Goal: Check status

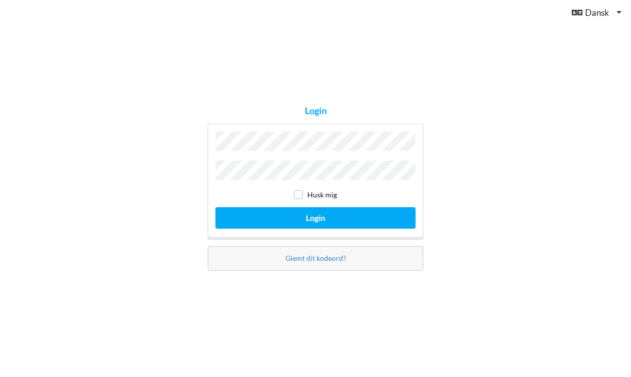
click at [301, 194] on input "checkbox" at bounding box center [298, 194] width 9 height 9
checkbox input "true"
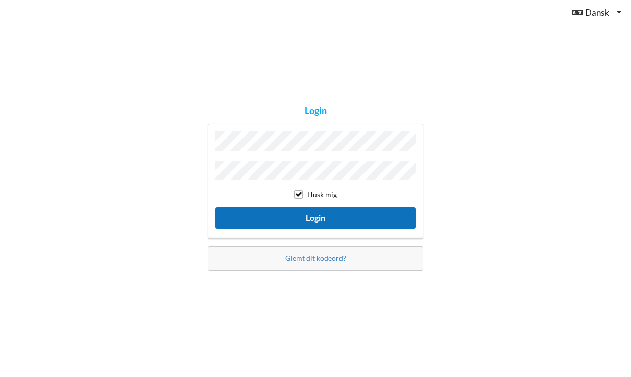
click at [314, 209] on button "Login" at bounding box center [316, 217] width 200 height 21
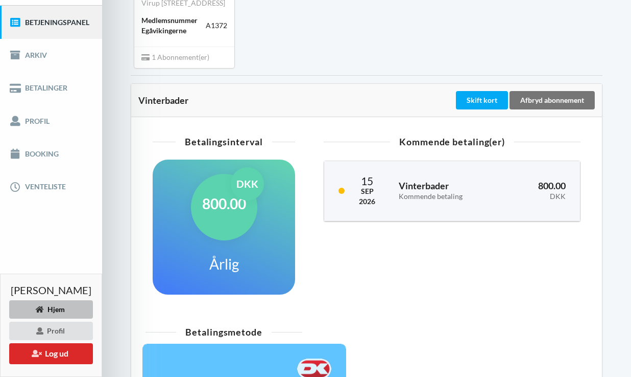
scroll to position [145, 0]
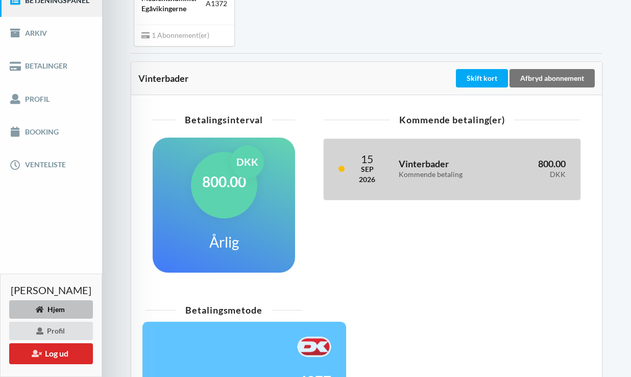
click at [407, 178] on h3 "Vinterbader Kommende betaling" at bounding box center [446, 168] width 95 height 20
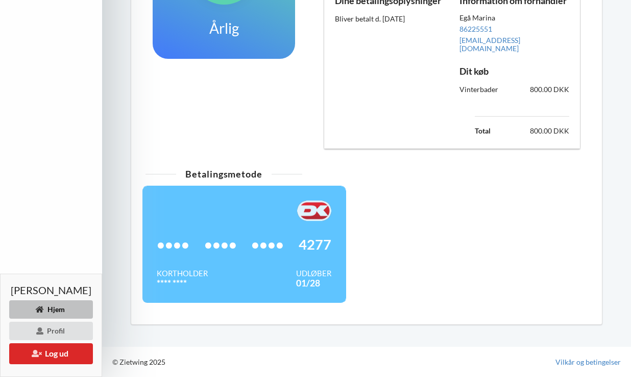
scroll to position [371, 0]
click at [187, 269] on div "Kortholder" at bounding box center [182, 273] width 51 height 10
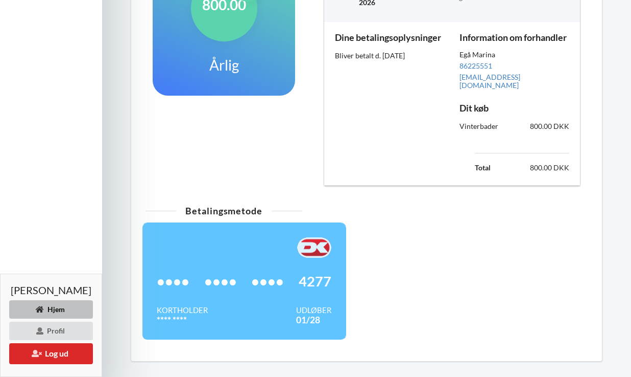
scroll to position [0, 0]
